Goal: Transaction & Acquisition: Purchase product/service

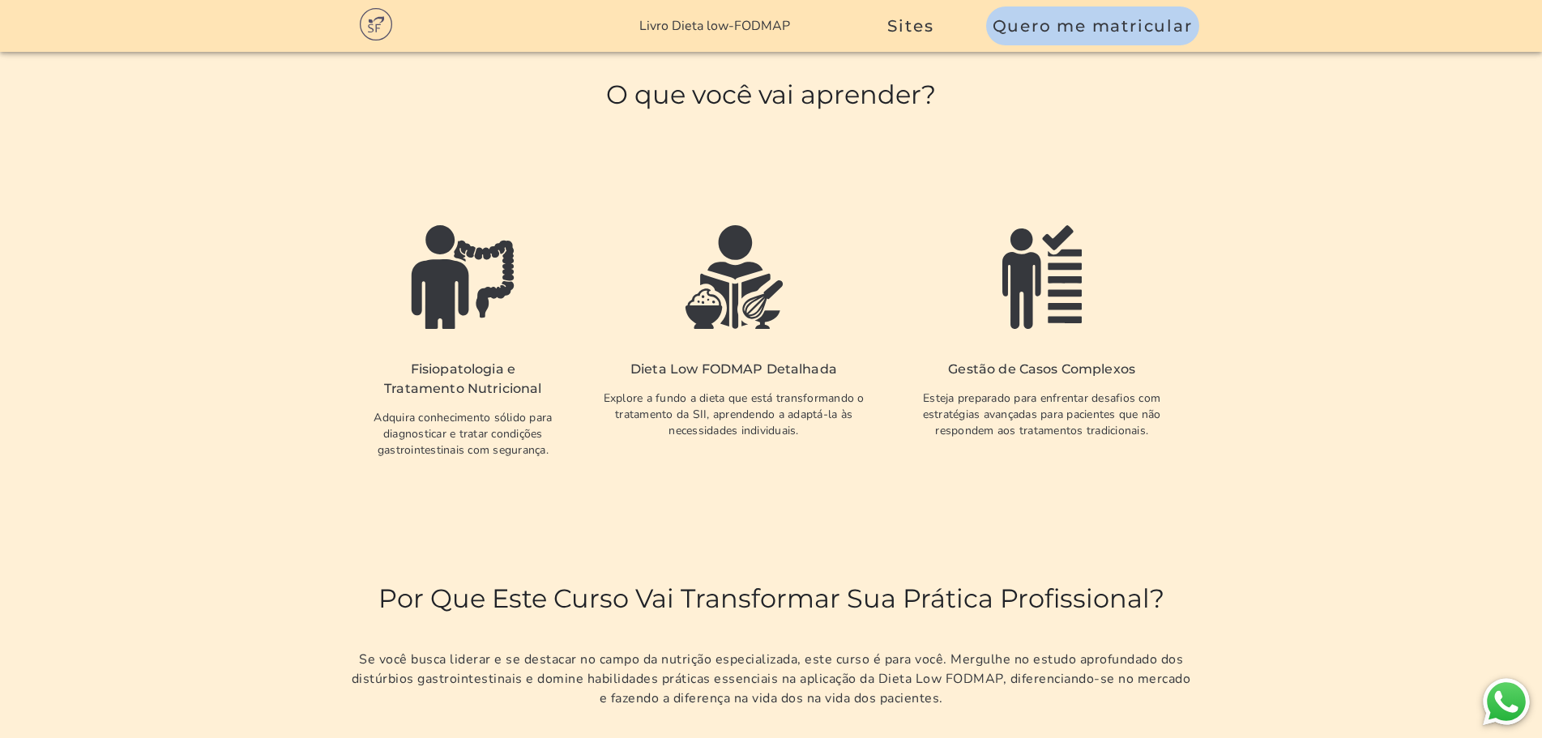
scroll to position [3161, 0]
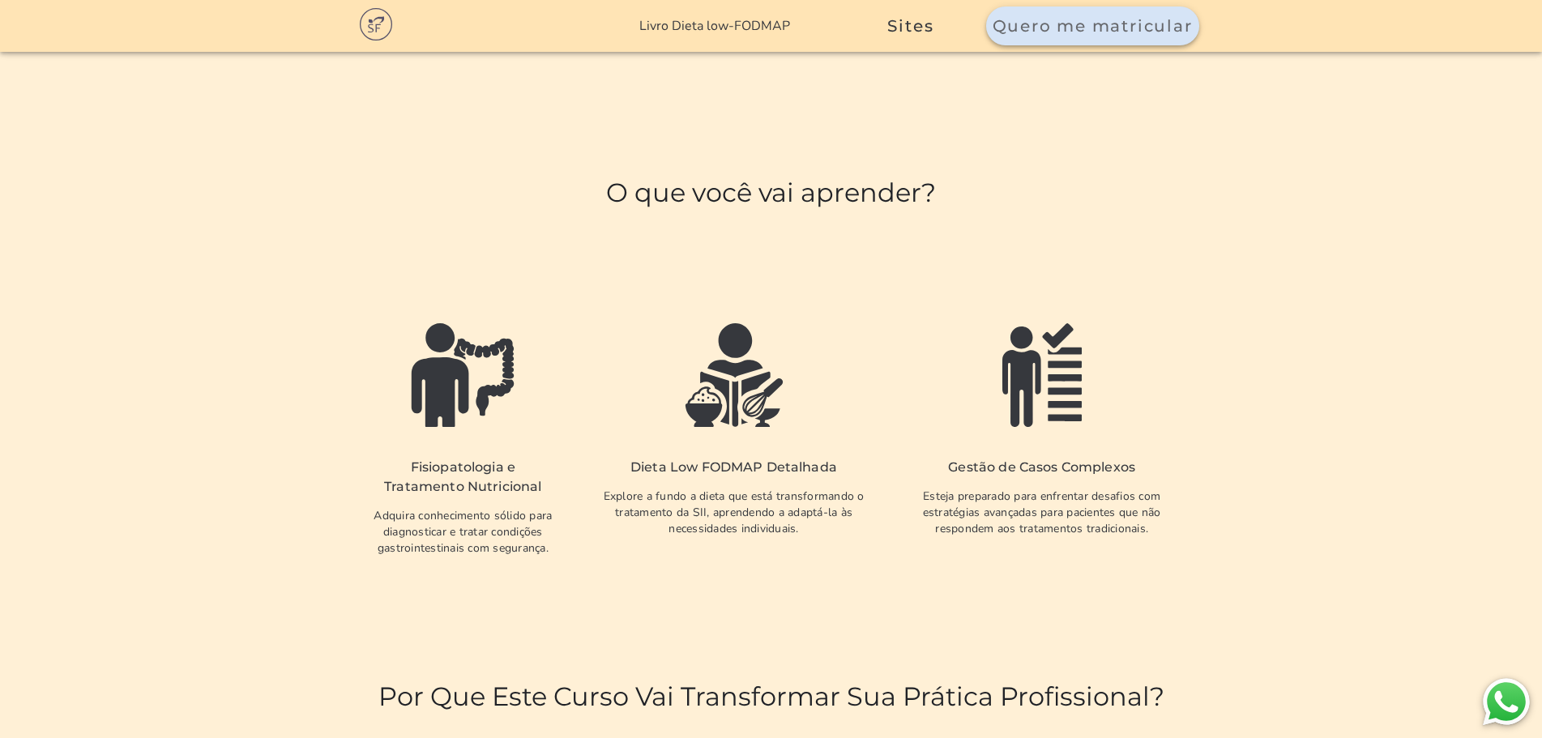
click at [1157, 23] on span "Quero me matricular" at bounding box center [1093, 25] width 200 height 19
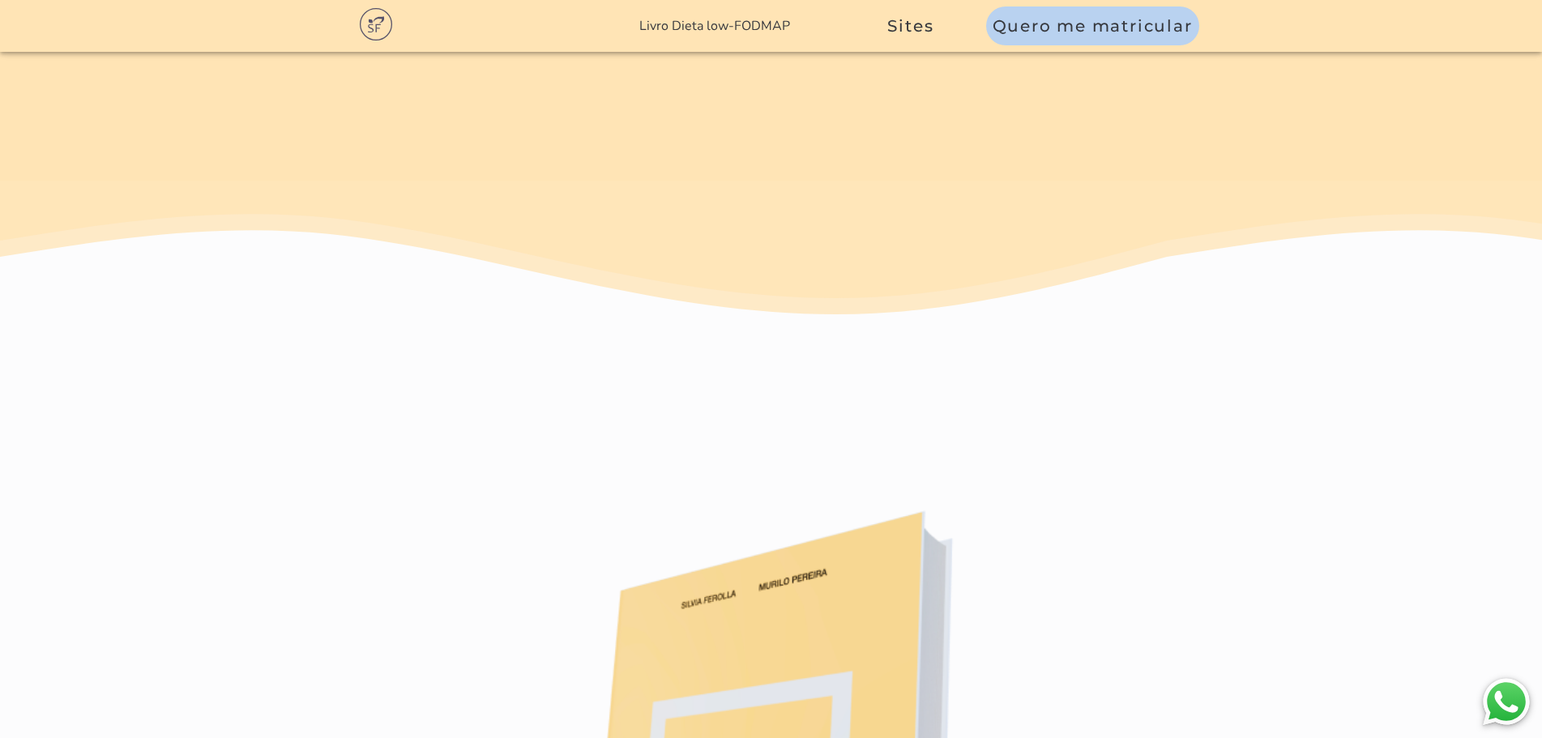
scroll to position [9888, 0]
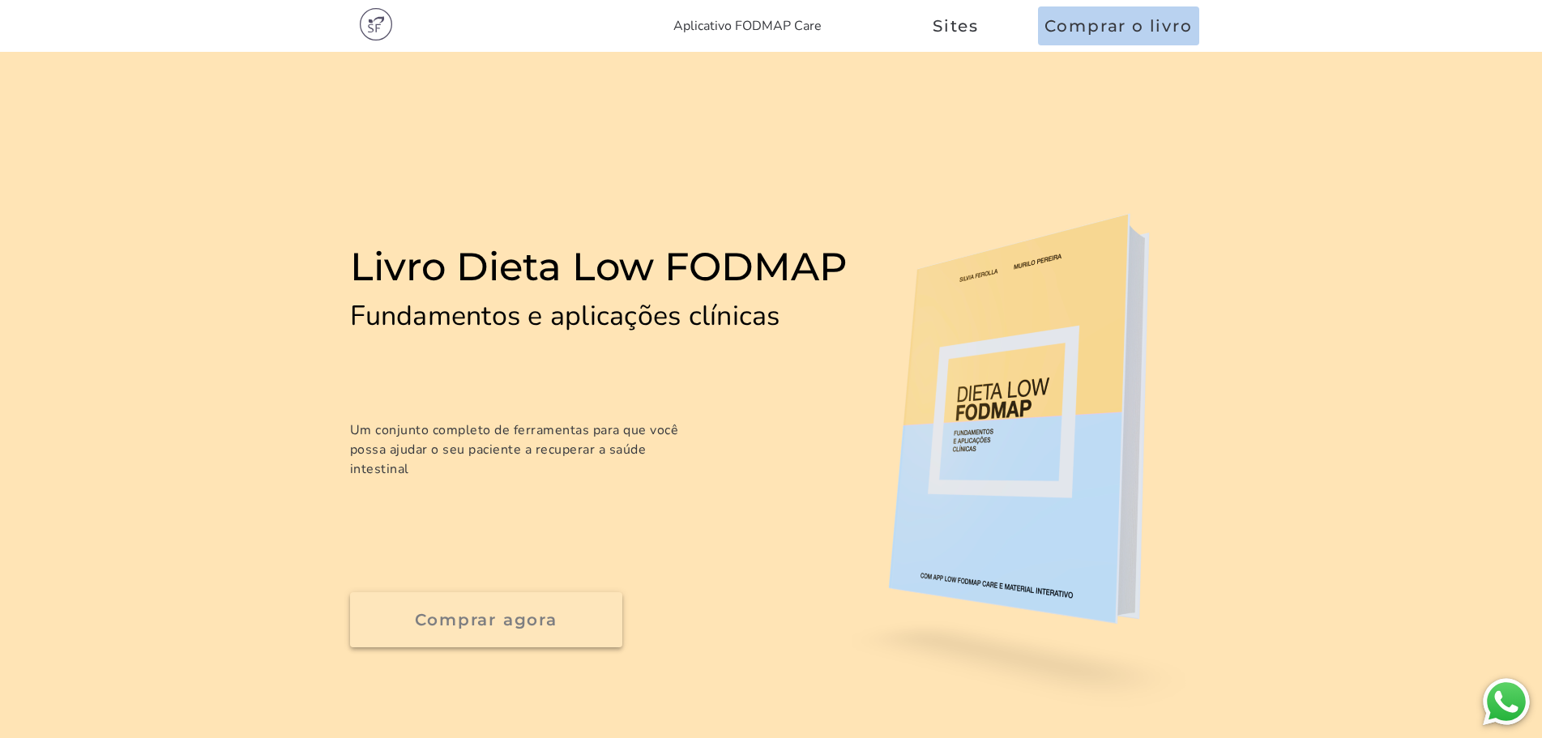
click at [0, 0] on slot "Comprar agora" at bounding box center [0, 0] width 0 height 0
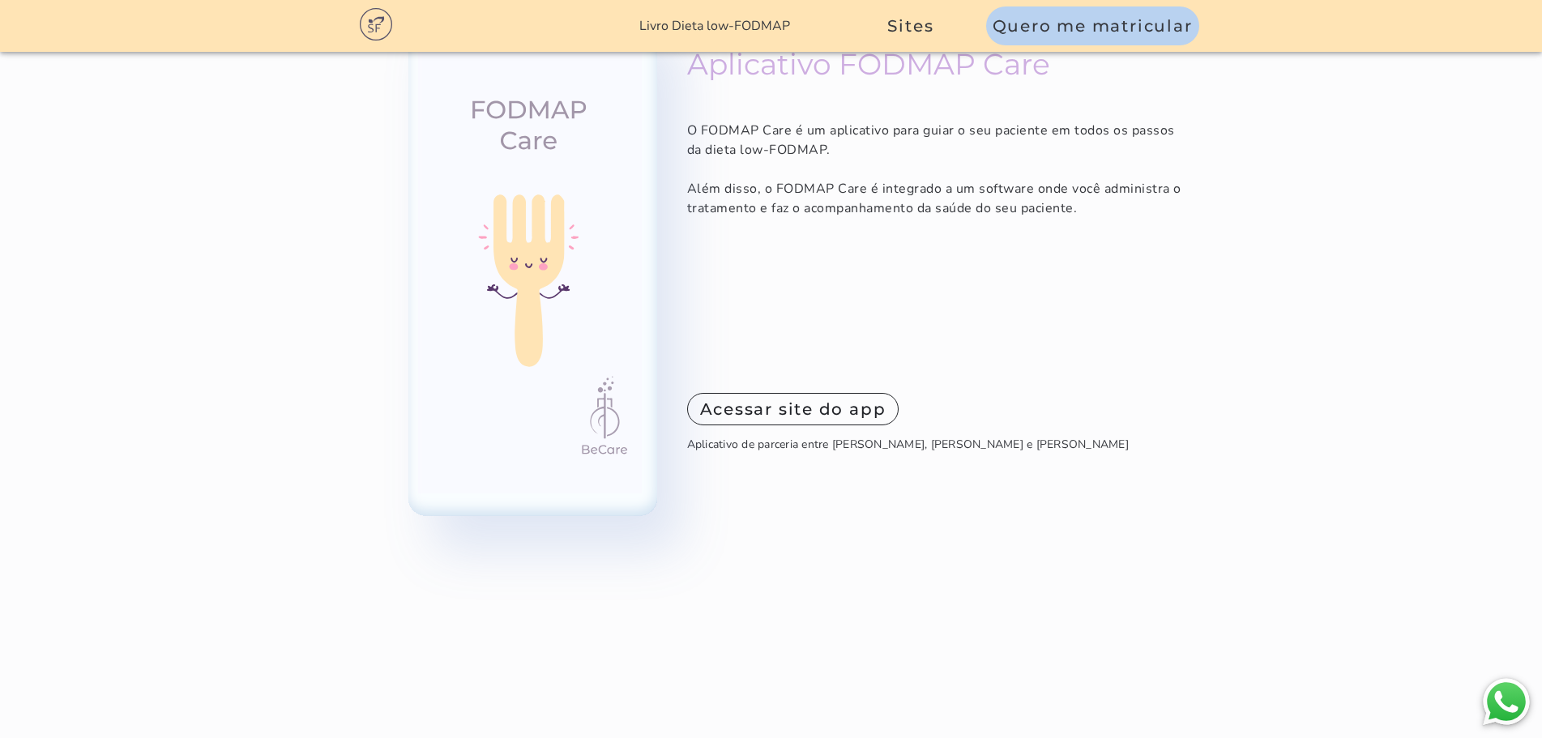
scroll to position [11599, 0]
